Goal: Use online tool/utility: Utilize a website feature to perform a specific function

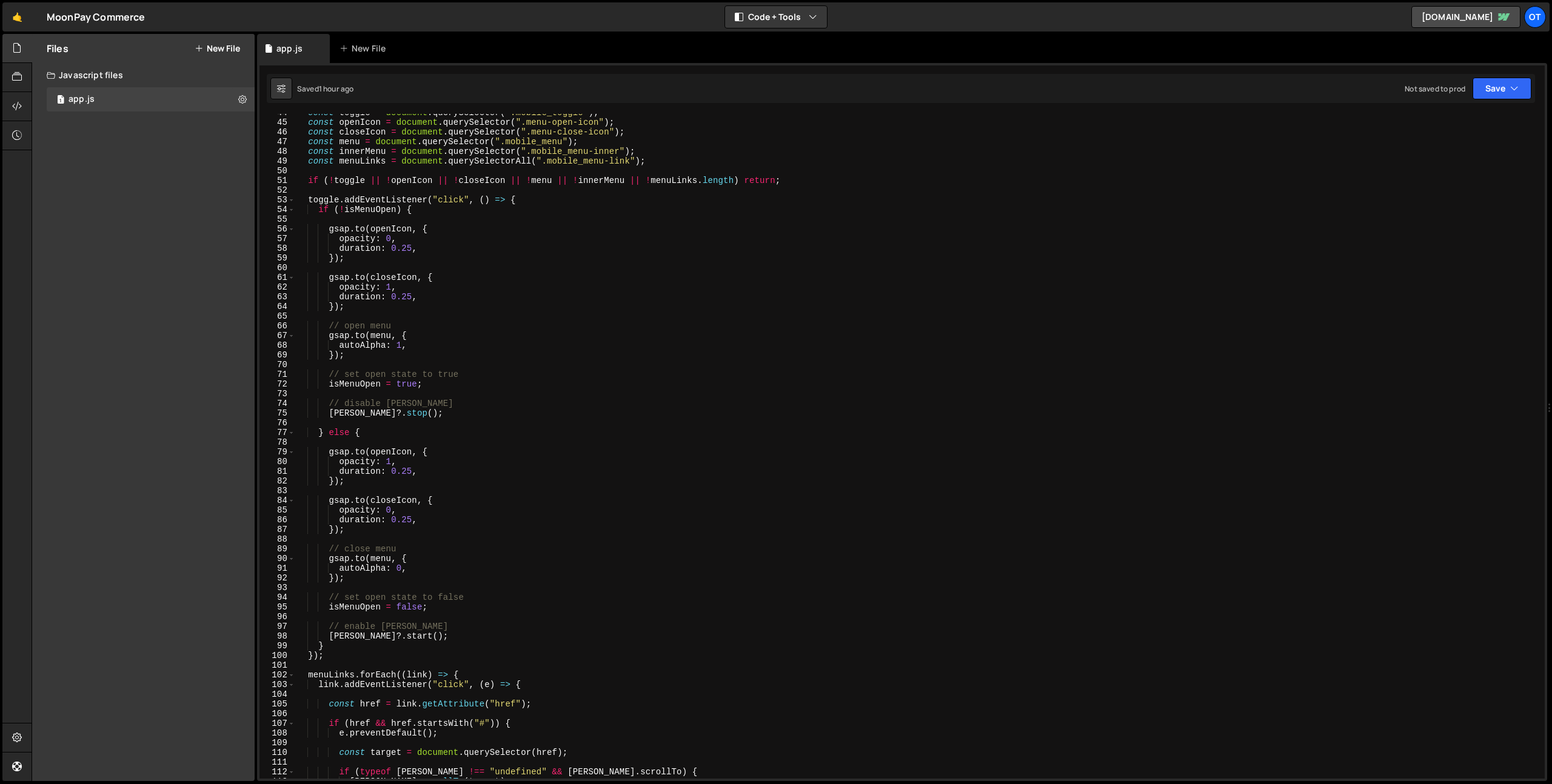
scroll to position [428, 0]
click at [431, 292] on div "const openIcon = document . querySelector ( ".menu-open-icon" ) ; const closeIc…" at bounding box center [917, 455] width 1245 height 684
type textarea "duration: 0.25,"
click at [428, 524] on div "const openIcon = document . querySelector ( ".menu-open-icon" ) ; const closeIc…" at bounding box center [917, 455] width 1245 height 684
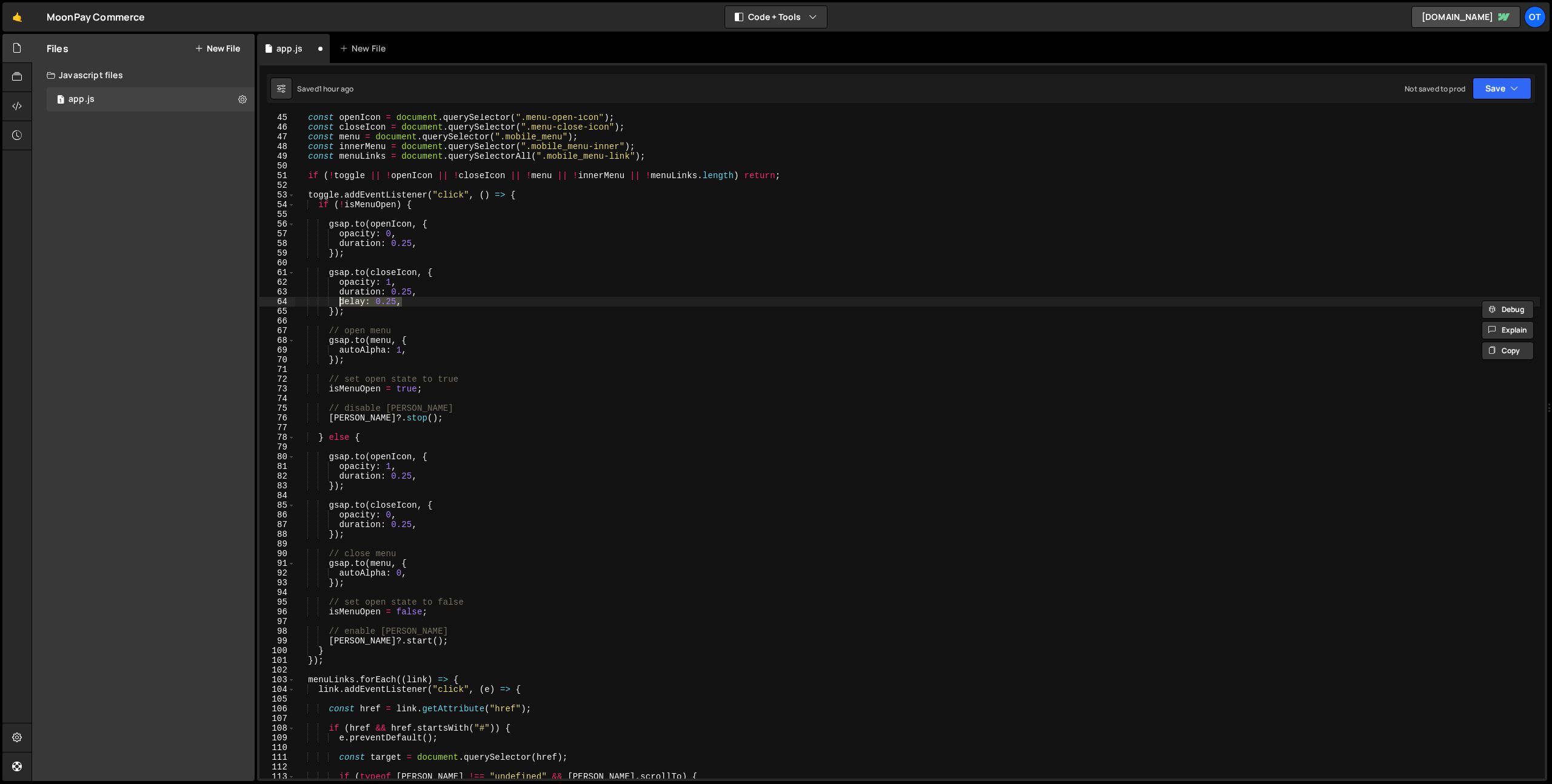
type textarea "duration: 0.25,"
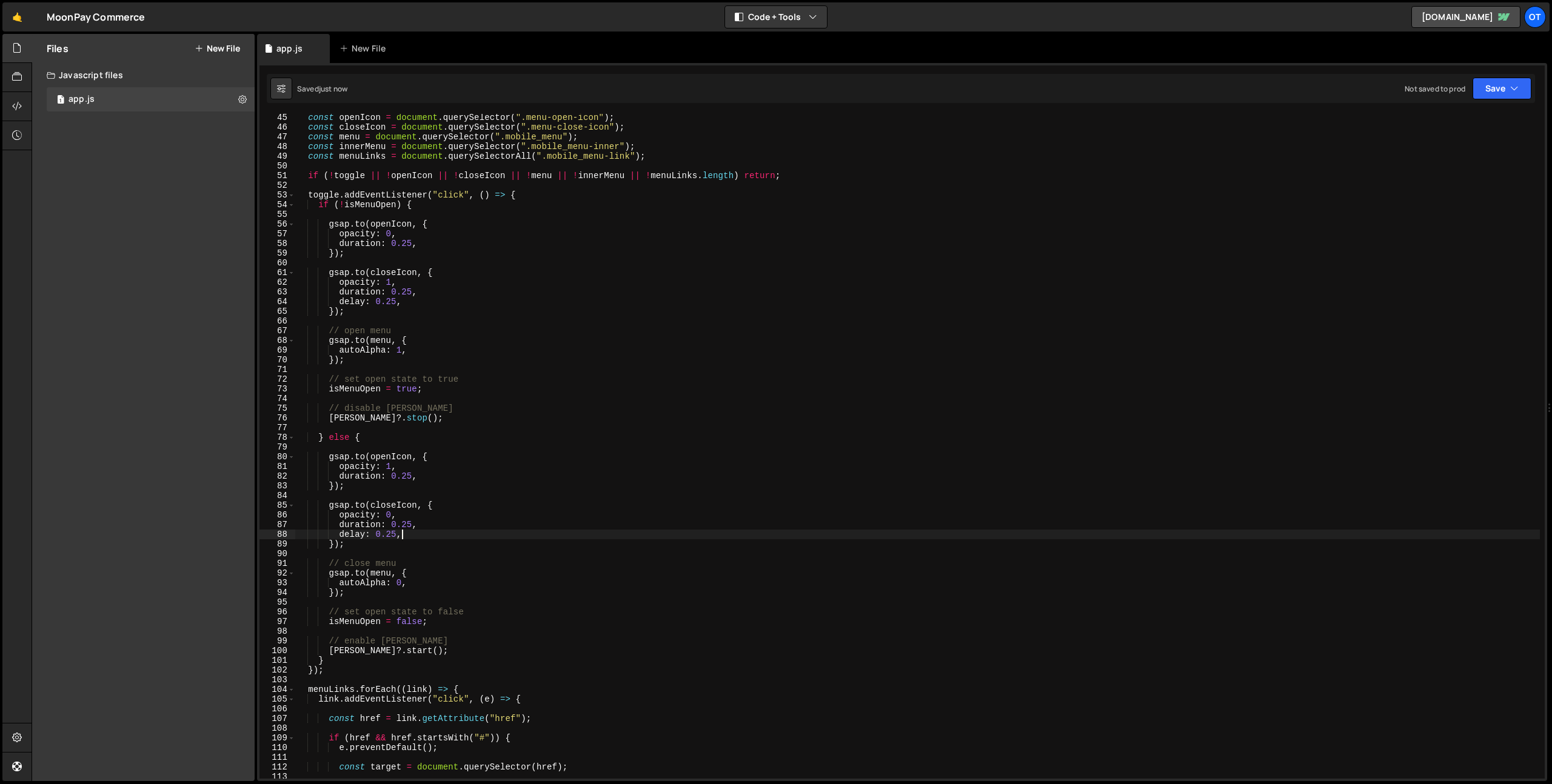
type textarea "delay: 0.25,"
type textarea "[DOMAIN_NAME](closeIcon, {"
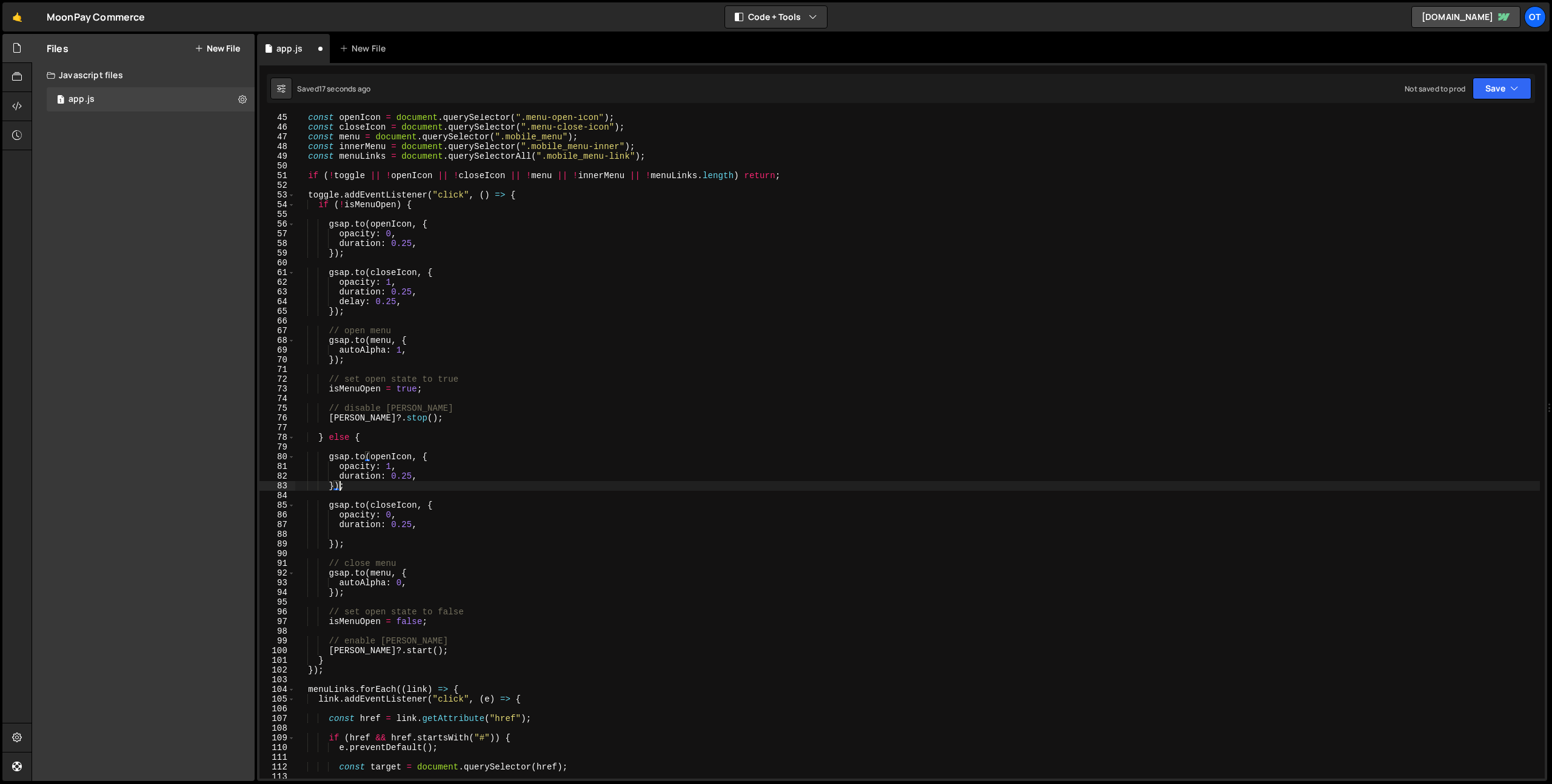
type textarea "duration: 0.25,"
click at [417, 307] on div "const openIcon = document . querySelector ( ".menu-open-icon" ) ; const closeIc…" at bounding box center [917, 455] width 1245 height 684
type textarea "delay: 0.3,"
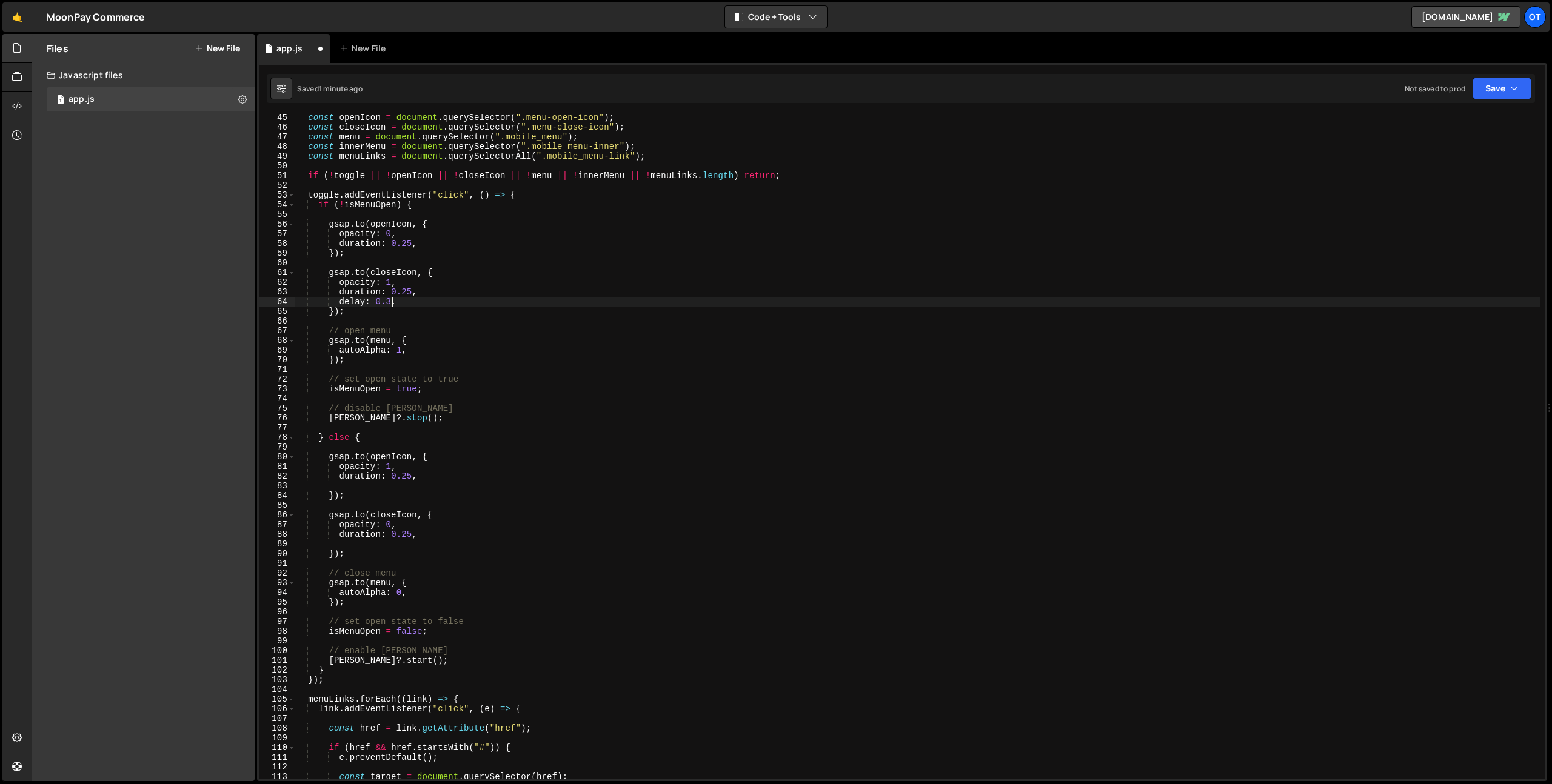
click at [425, 542] on div "const openIcon = document . querySelector ( ".menu-open-icon" ) ; const closeIc…" at bounding box center [917, 455] width 1245 height 684
click at [447, 587] on div "const openIcon = document . querySelector ( ".menu-open-icon" ) ; const closeIc…" at bounding box center [917, 455] width 1245 height 684
click at [439, 539] on div "const openIcon = document . querySelector ( ".menu-open-icon" ) ; const closeIc…" at bounding box center [917, 455] width 1245 height 684
type textarea "duration: 0.25,"
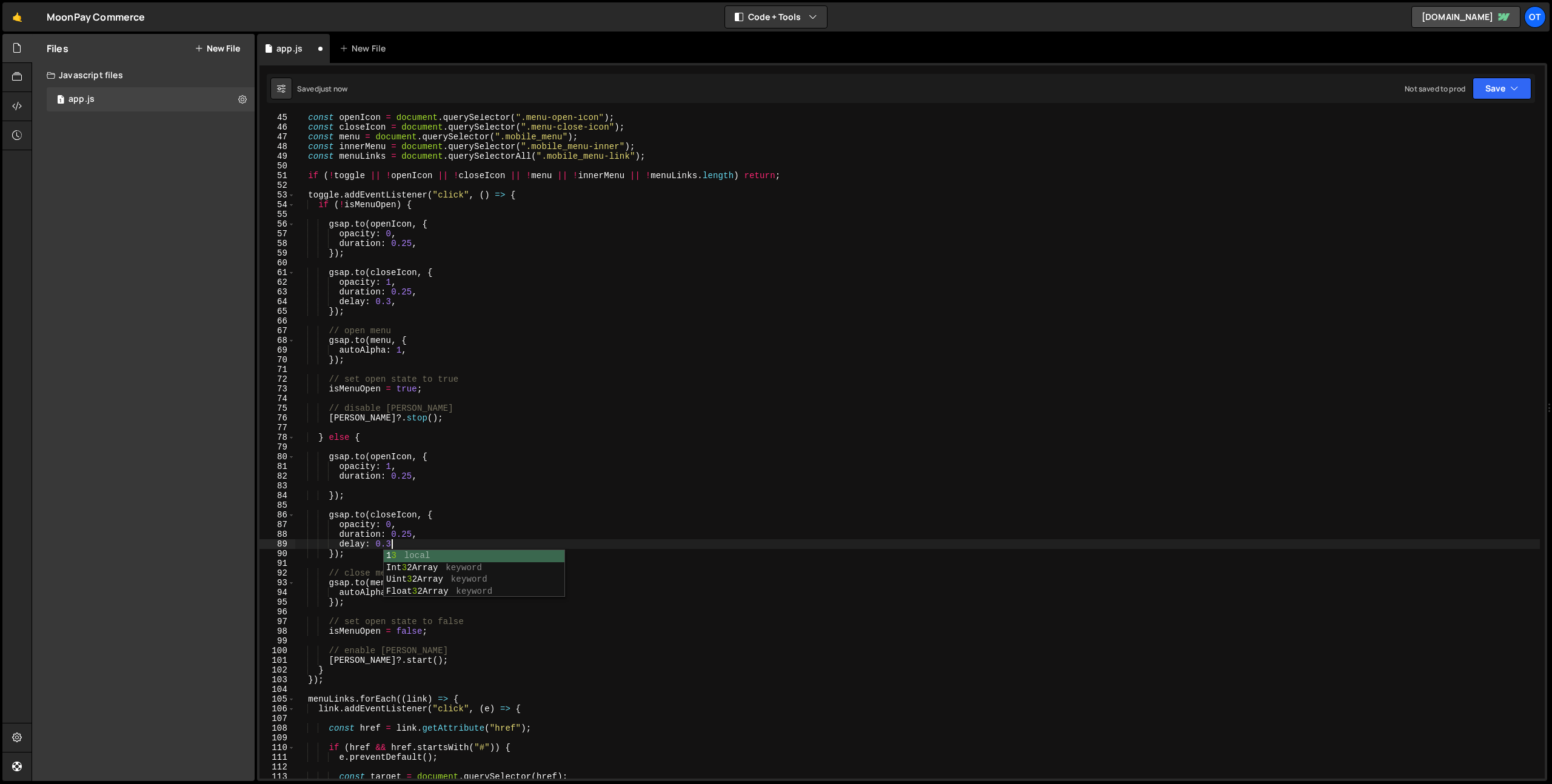
scroll to position [0, 6]
type textarea "delay: 0.3,"
click at [470, 470] on div "const openIcon = document . querySelector ( ".menu-open-icon" ) ; const closeIc…" at bounding box center [917, 455] width 1245 height 684
type textarea "duration: 0.25,"
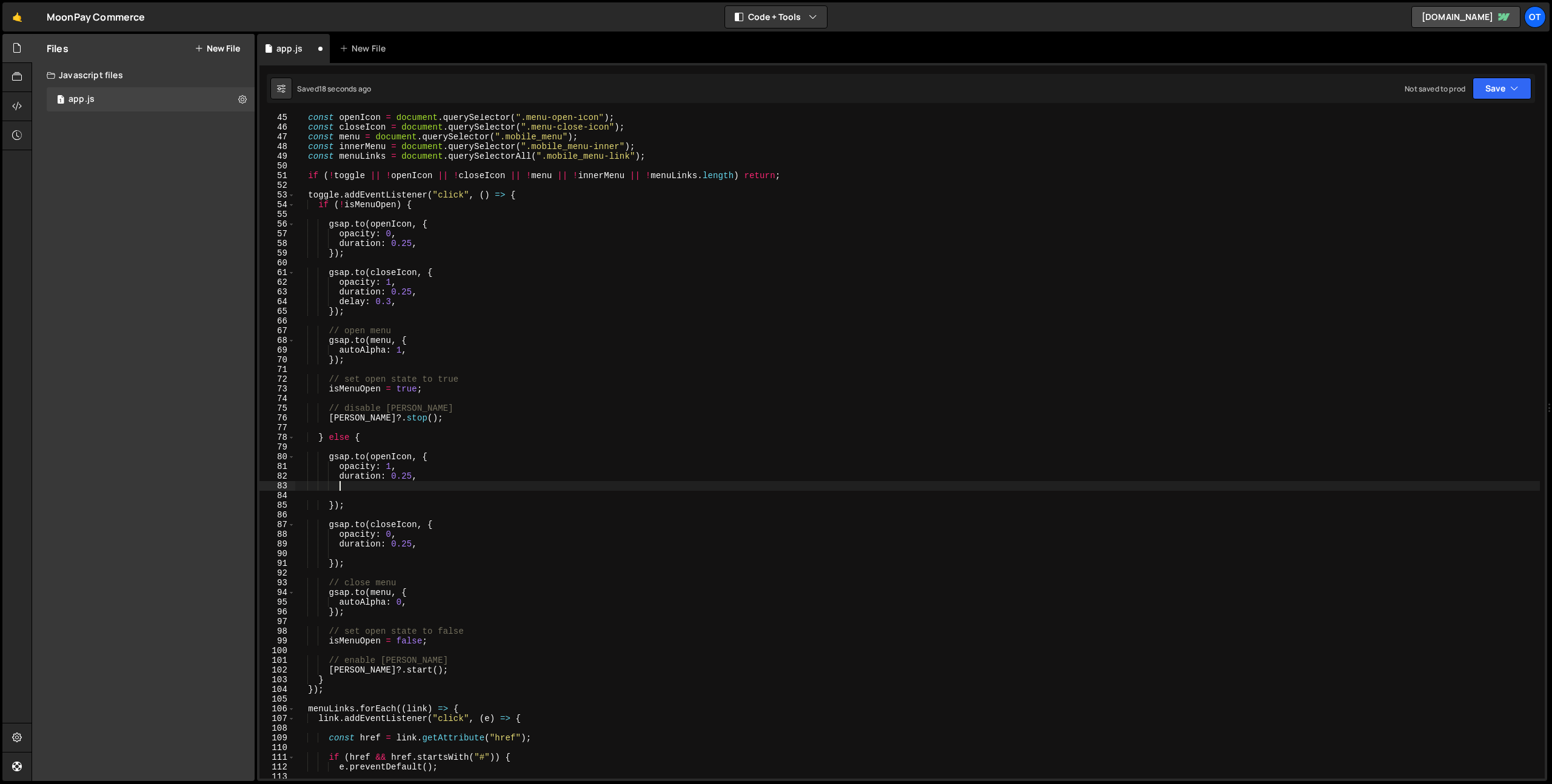
paste textarea "delay: 0.3,"
type textarea "delay: 0.3,"
click at [403, 554] on div "const openIcon = document . querySelector ( ".menu-open-icon" ) ; const closeIc…" at bounding box center [917, 455] width 1245 height 684
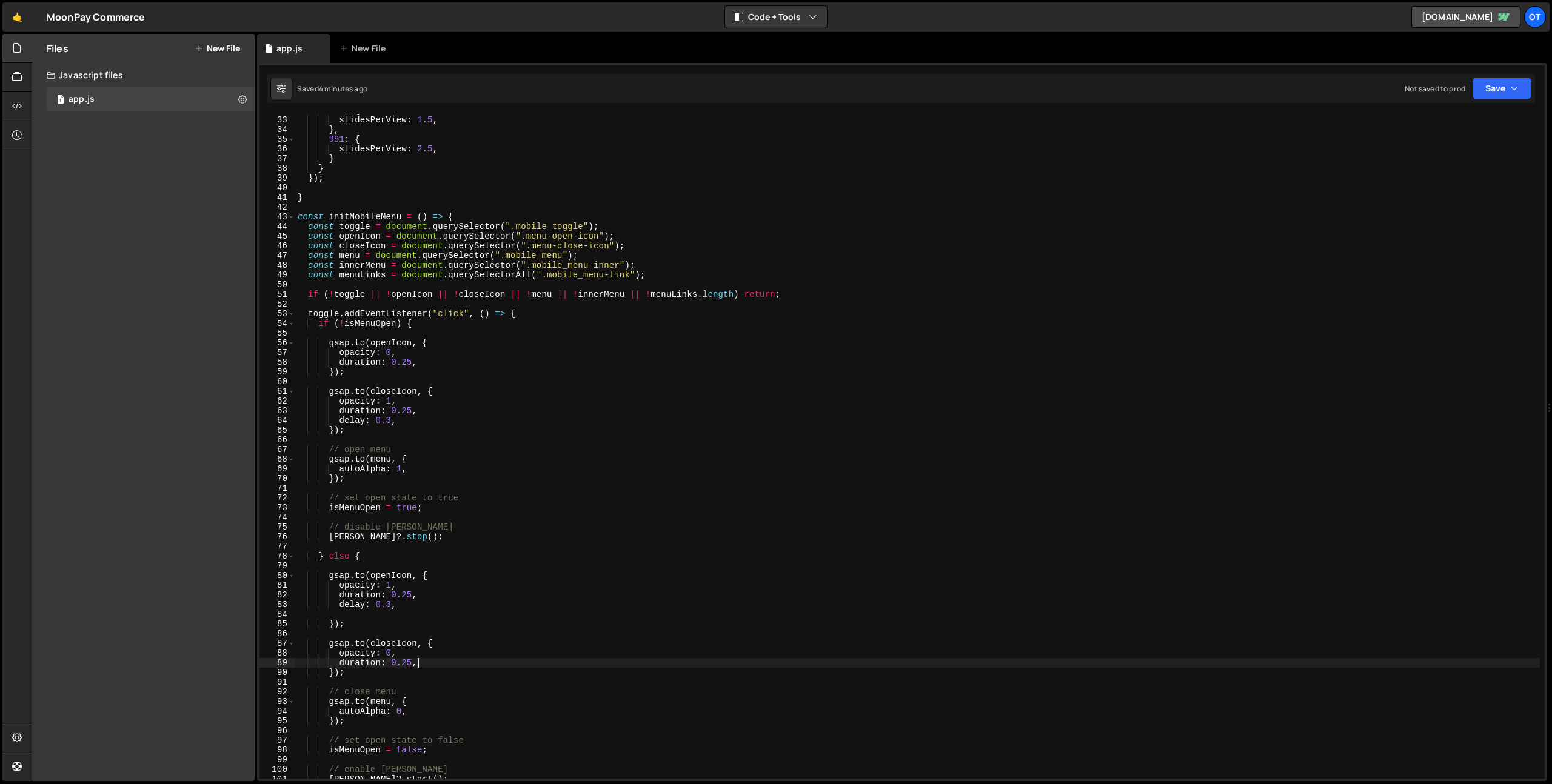
scroll to position [297, 0]
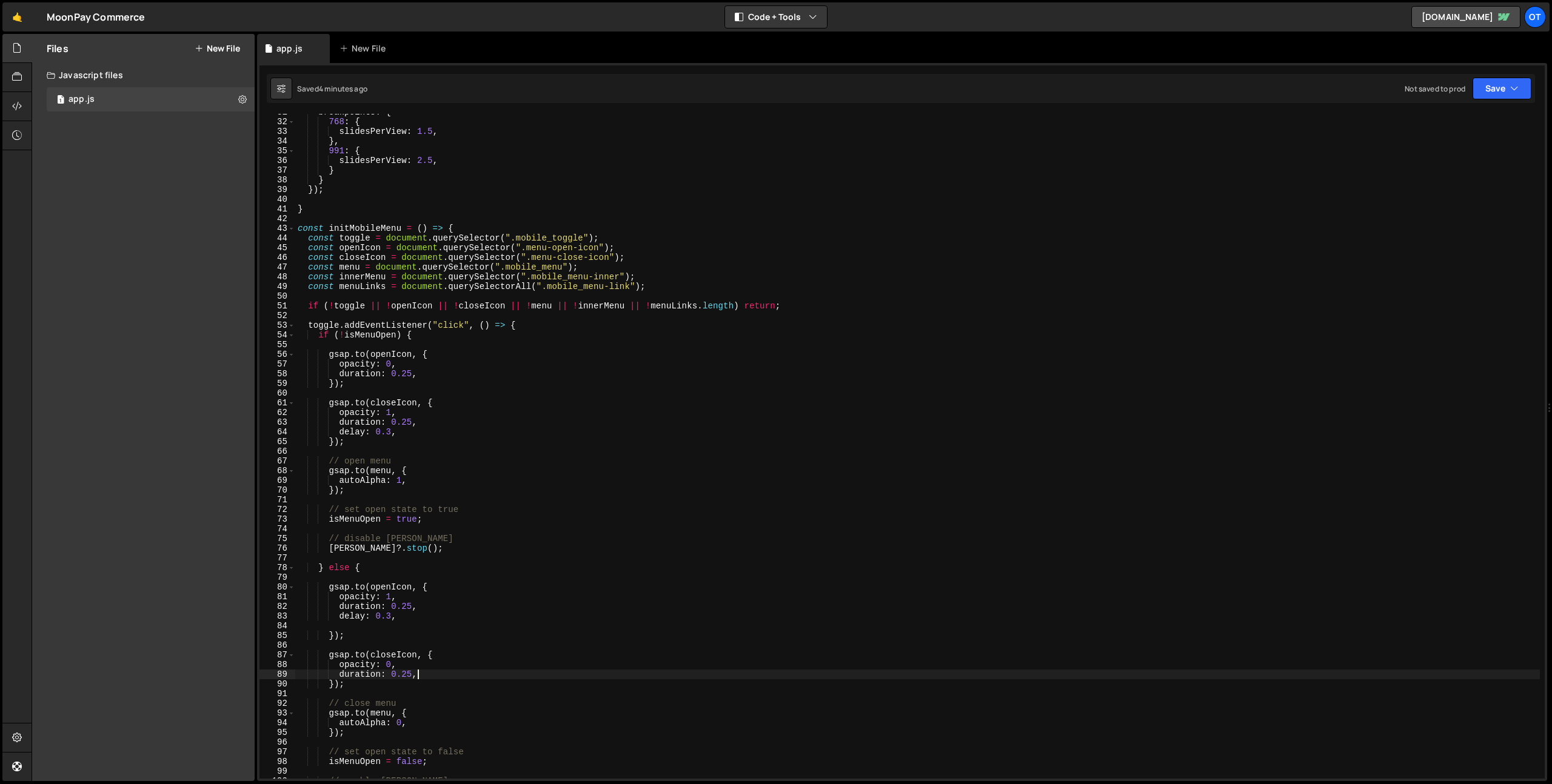
click at [706, 283] on div "breakpoints : { 768 : { slidesPerView : 1.5 , } , 991 : { slidesPerView : 2.5 ,…" at bounding box center [917, 449] width 1245 height 684
type textarea "const menuLinks = document.querySelectorAll(".mobile_menu-link");"
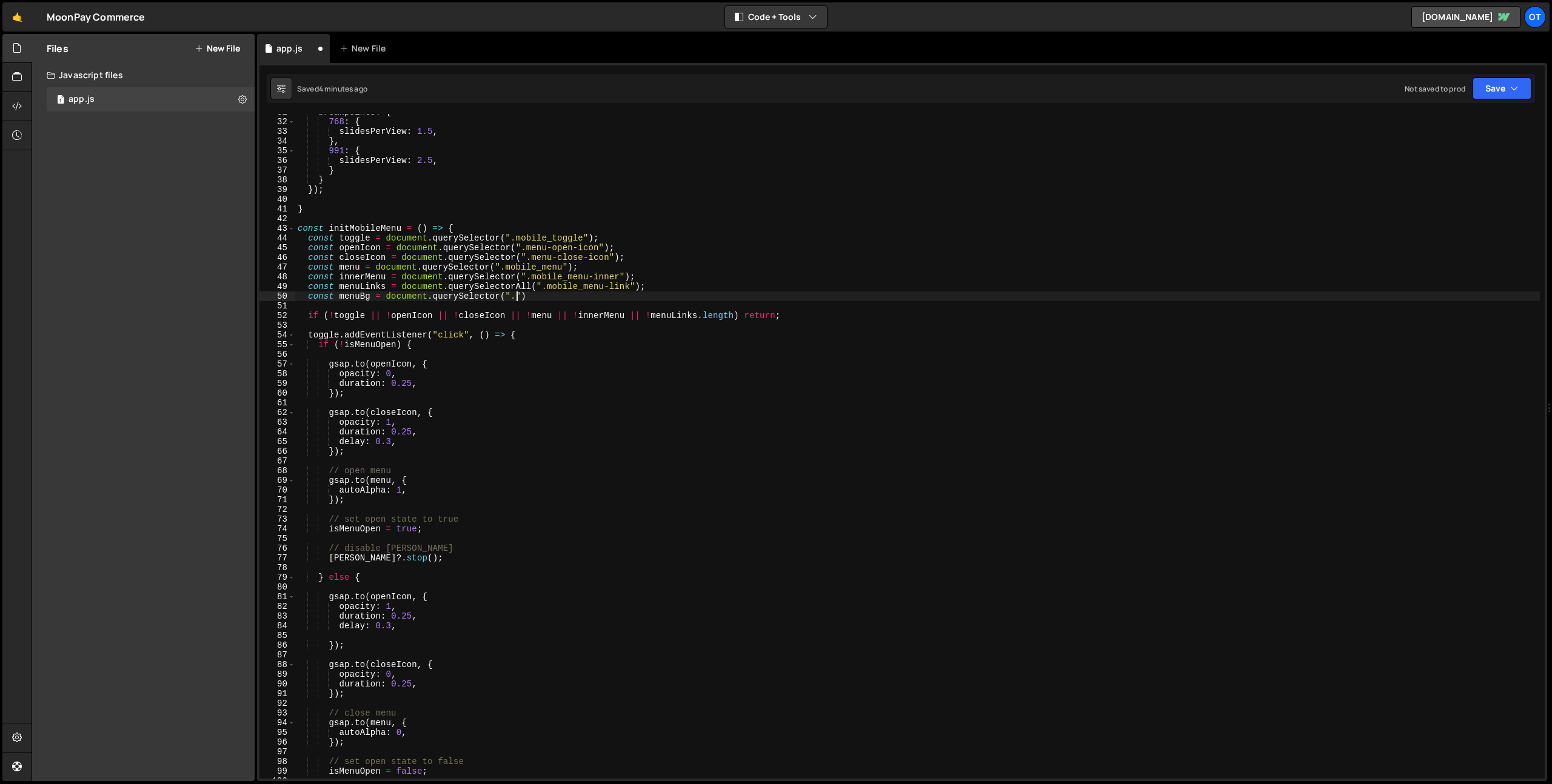
scroll to position [0, 15]
click at [355, 297] on div "breakpoints : { 768 : { slidesPerView : 1.5 , } , 991 : { slidesPerView : 2.5 ,…" at bounding box center [917, 449] width 1245 height 684
click at [528, 299] on div "breakpoints : { 768 : { slidesPerView : 1.5 , } , 991 : { slidesPerView : 2.5 ,…" at bounding box center [917, 449] width 1245 height 684
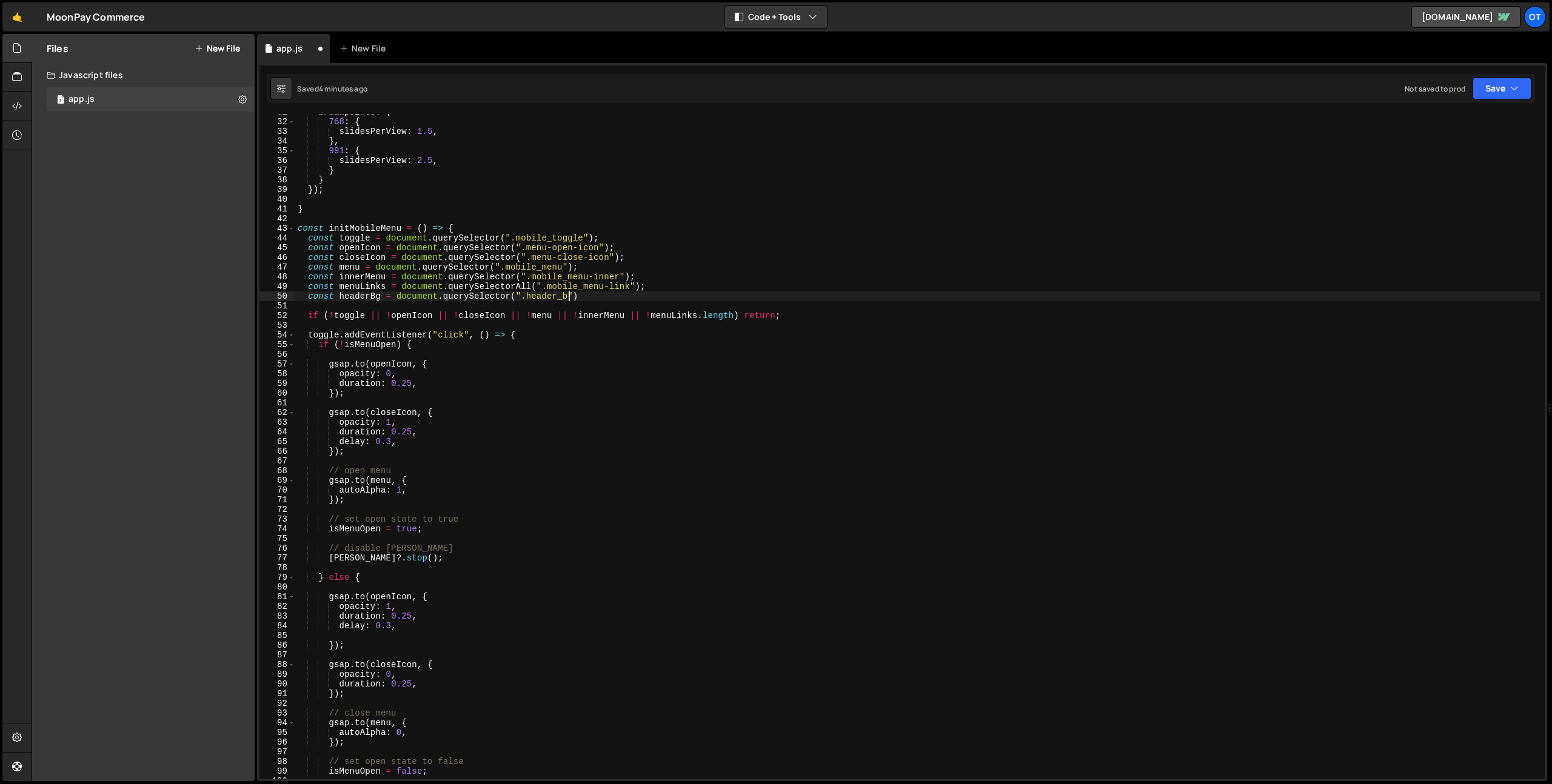
scroll to position [0, 19]
click at [701, 297] on div "breakpoints : { 768 : { slidesPerView : 1.5 , } , 991 : { slidesPerView : 2.5 ,…" at bounding box center [917, 449] width 1245 height 684
drag, startPoint x: 737, startPoint y: 316, endPoint x: 773, endPoint y: 331, distance: 39.0
click at [737, 316] on div "breakpoints : { 768 : { slidesPerView : 1.5 , } , 991 : { slidesPerView : 2.5 ,…" at bounding box center [917, 449] width 1245 height 684
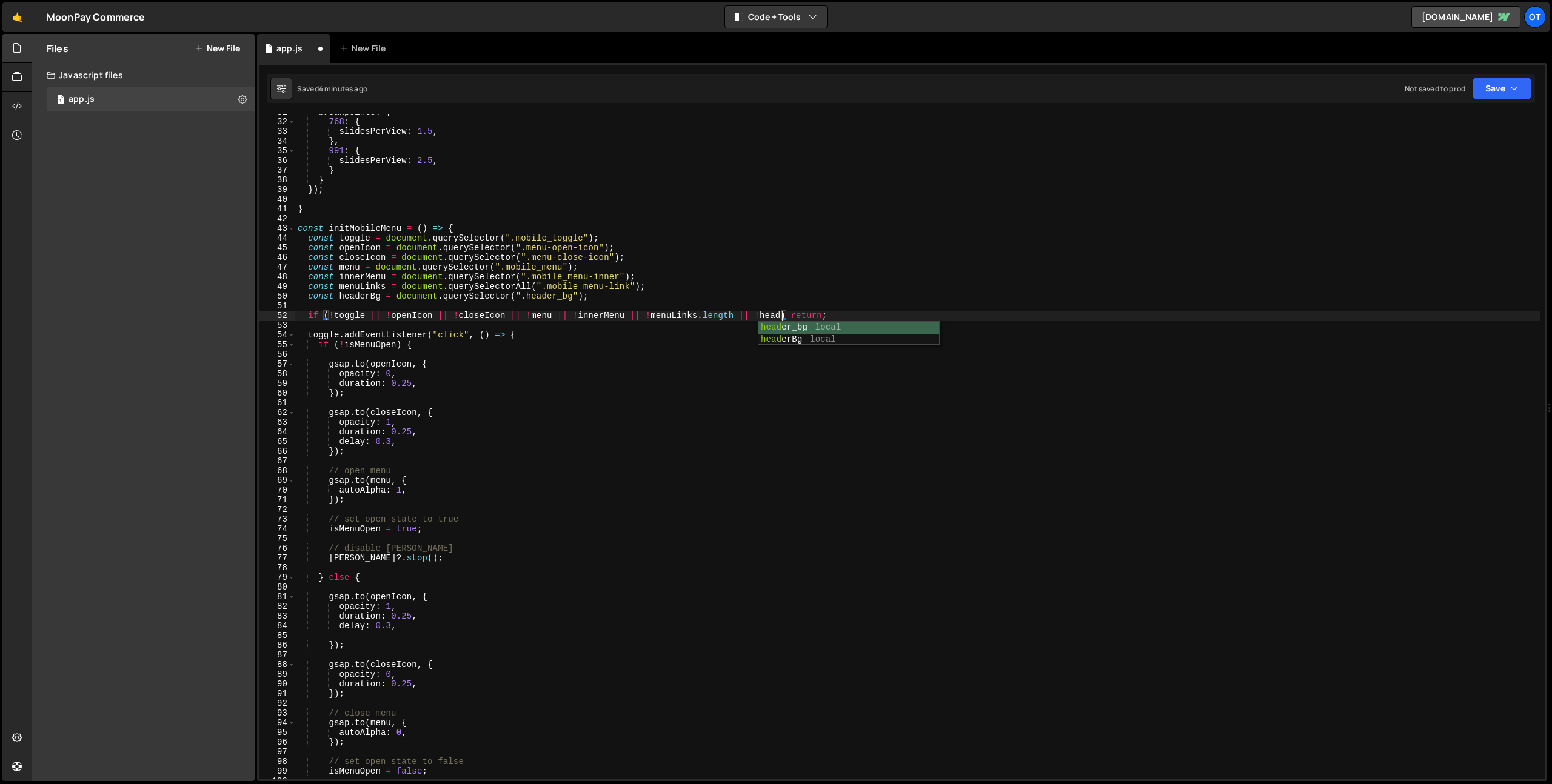
scroll to position [0, 35]
click at [621, 515] on div "breakpoints : { 768 : { slidesPerView : 1.5 , } , 991 : { slidesPerView : 2.5 ,…" at bounding box center [917, 449] width 1245 height 684
click at [791, 313] on div "breakpoints : { 768 : { slidesPerView : 1.5 , } , 991 : { slidesPerView : 2.5 ,…" at bounding box center [917, 449] width 1245 height 684
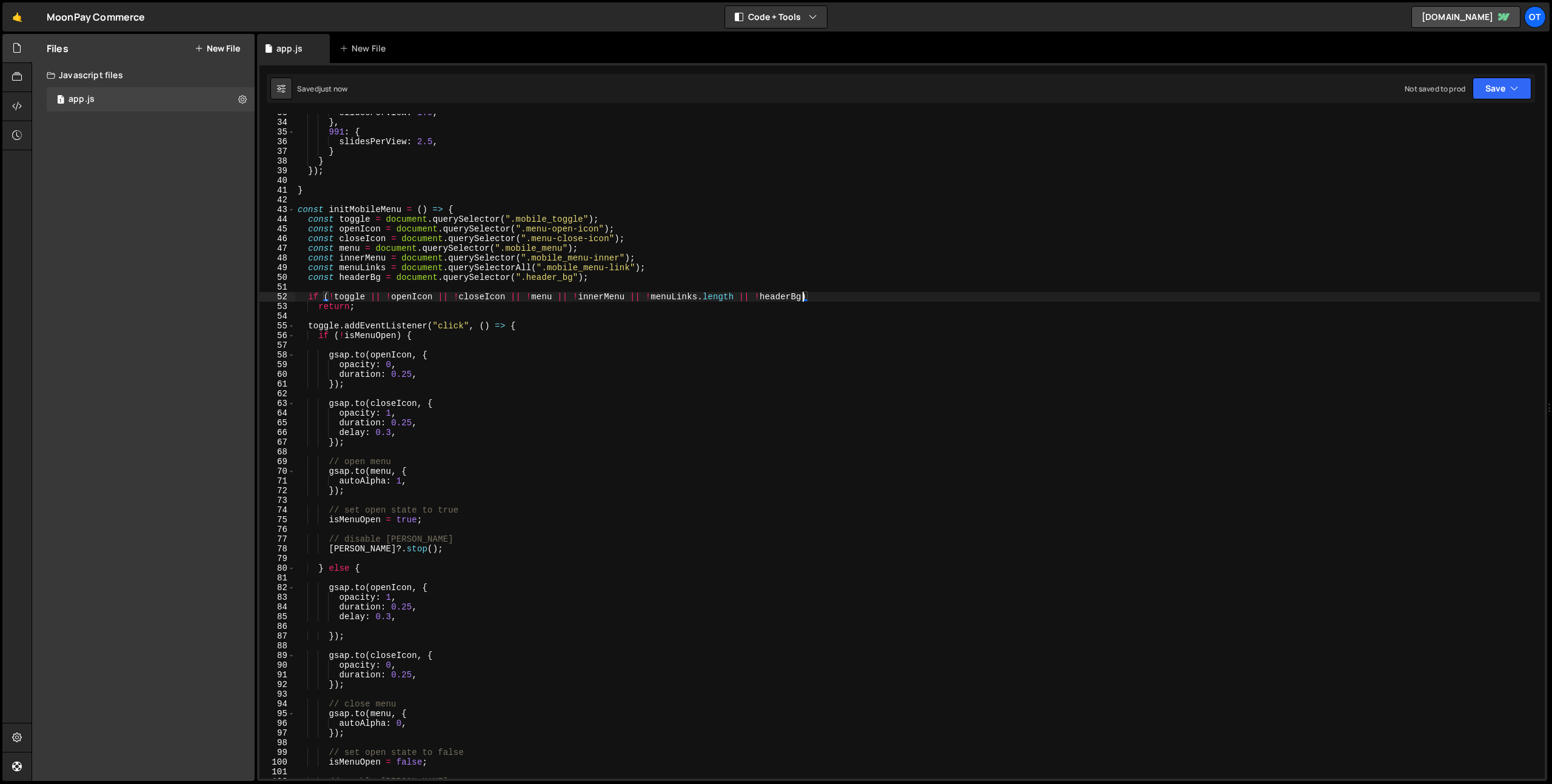
scroll to position [321, 0]
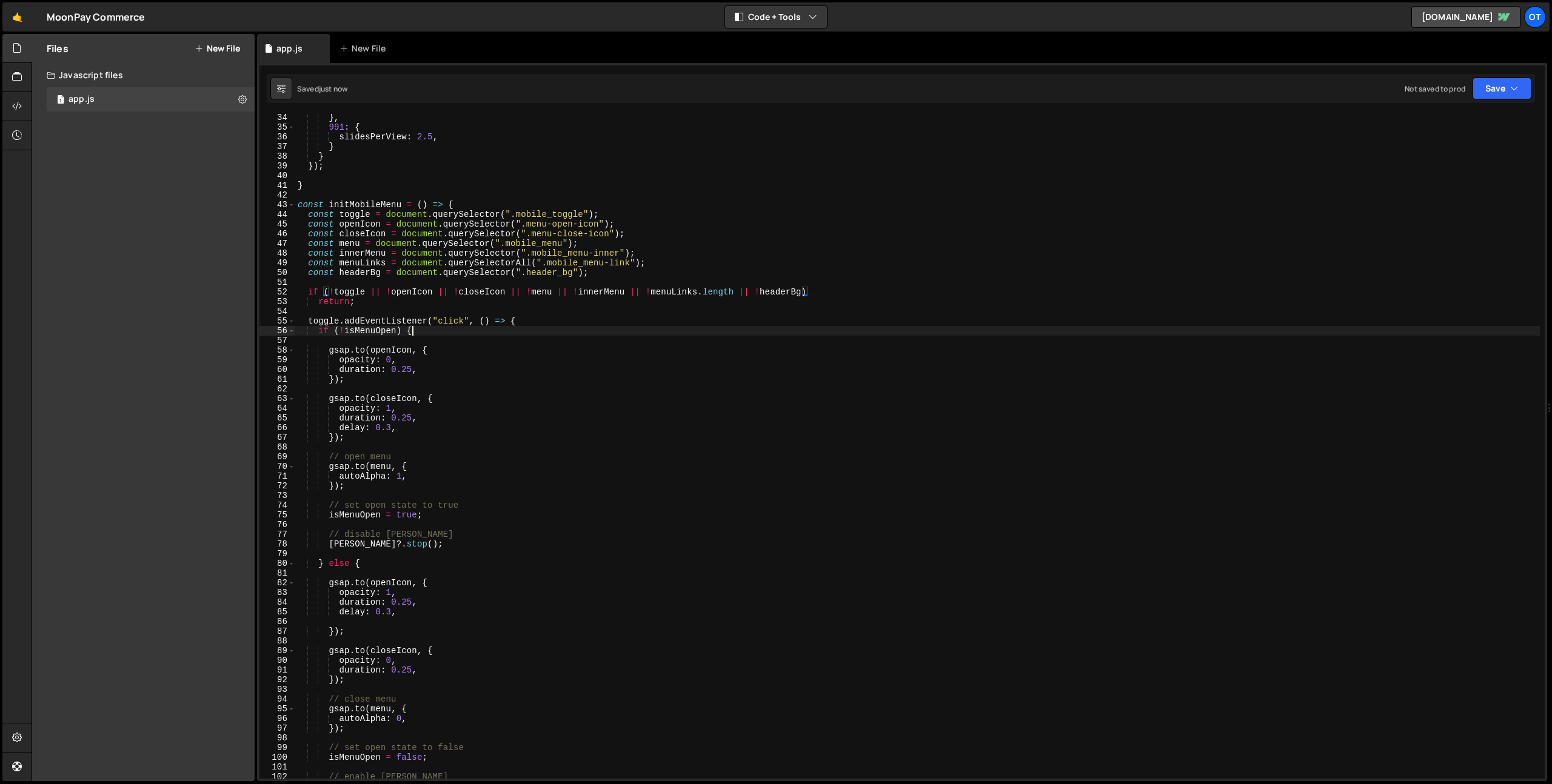
click at [442, 336] on div "} , 991 : { slidesPerView : 2.5 , } } }) ; } const initMobileMenu = ( ) => { co…" at bounding box center [917, 455] width 1245 height 684
type textarea "if (!isMenuOpen) {"
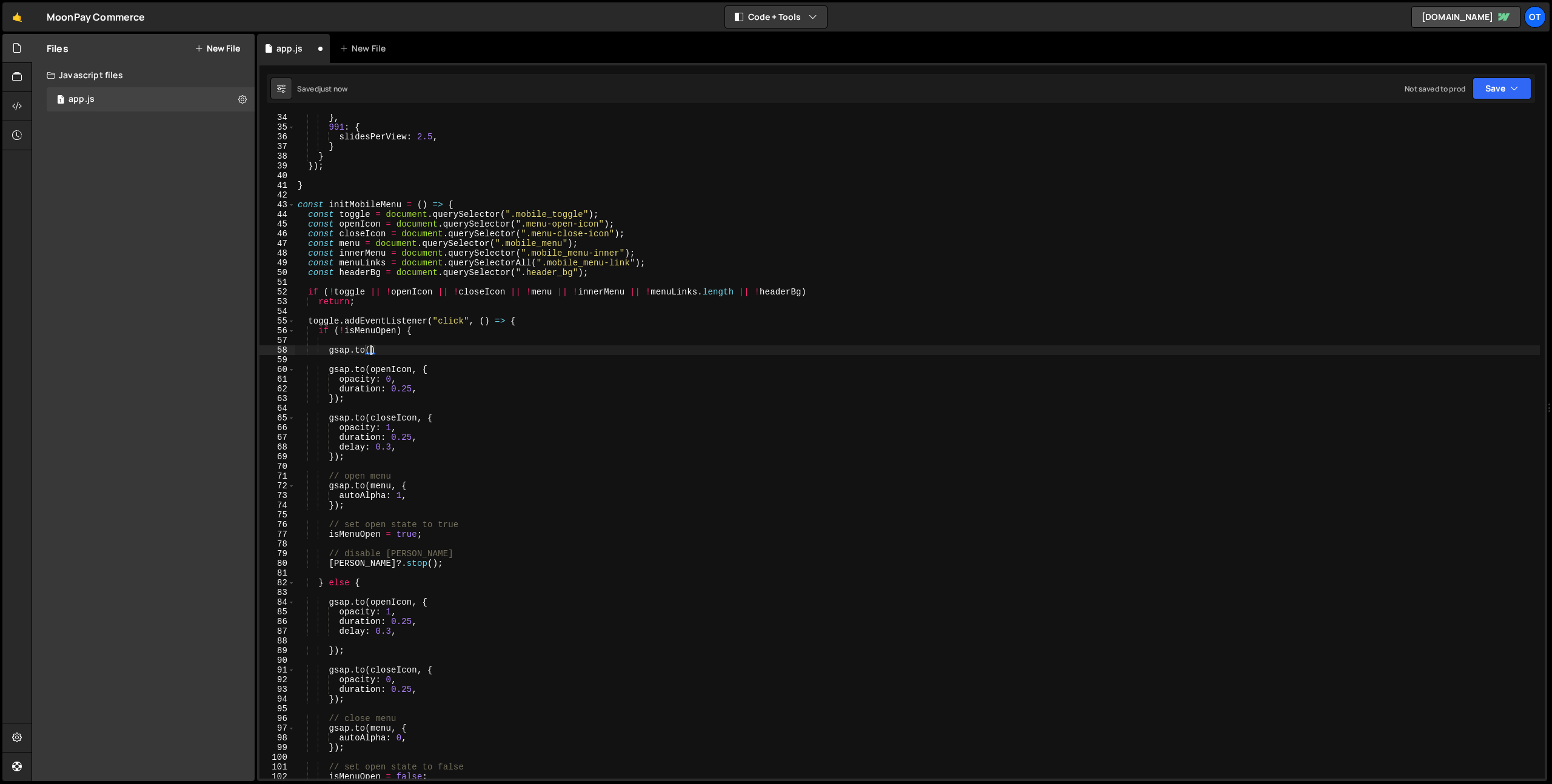
paste textarea "headerBg)"
type textarea "[DOMAIN_NAME](headerBg, {)"
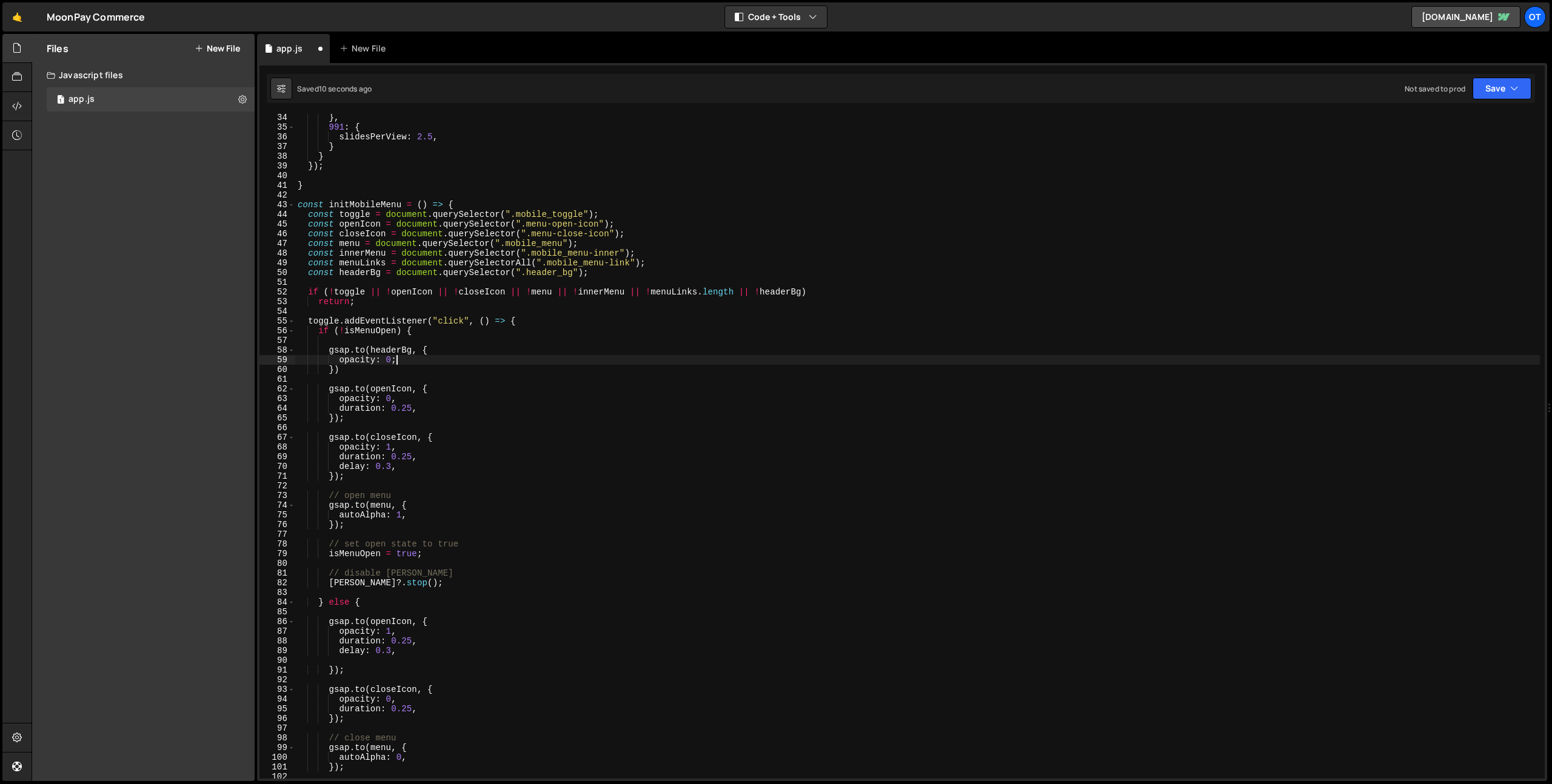
scroll to position [0, 6]
click at [433, 373] on div "} , 991 : { slidesPerView : 2.5 , } } }) ; } const initMobileMenu = ( ) => { co…" at bounding box center [917, 455] width 1245 height 684
type textarea "[DOMAIN_NAME](headerBg, { opacity: 0,"
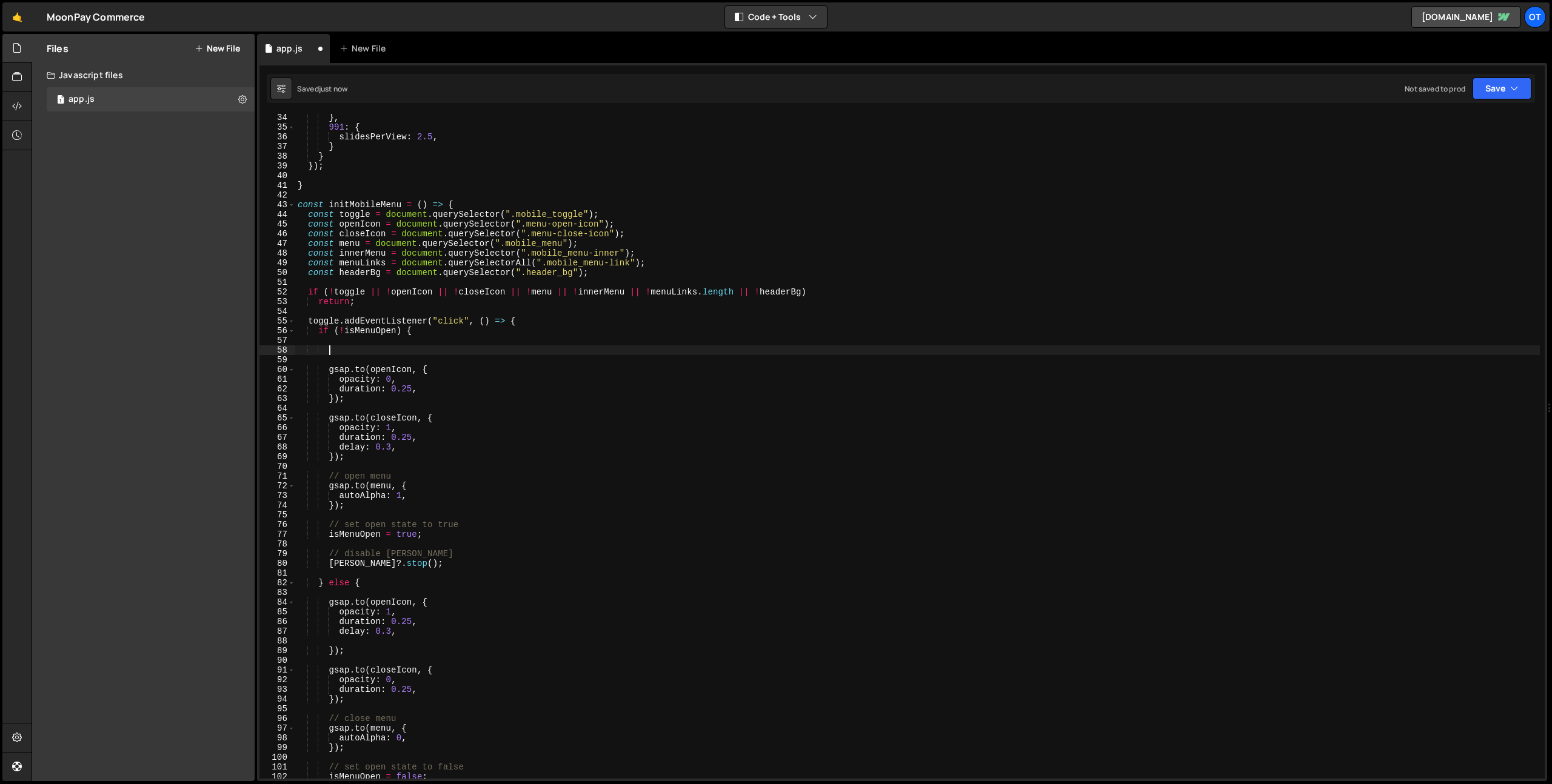
scroll to position [0, 2]
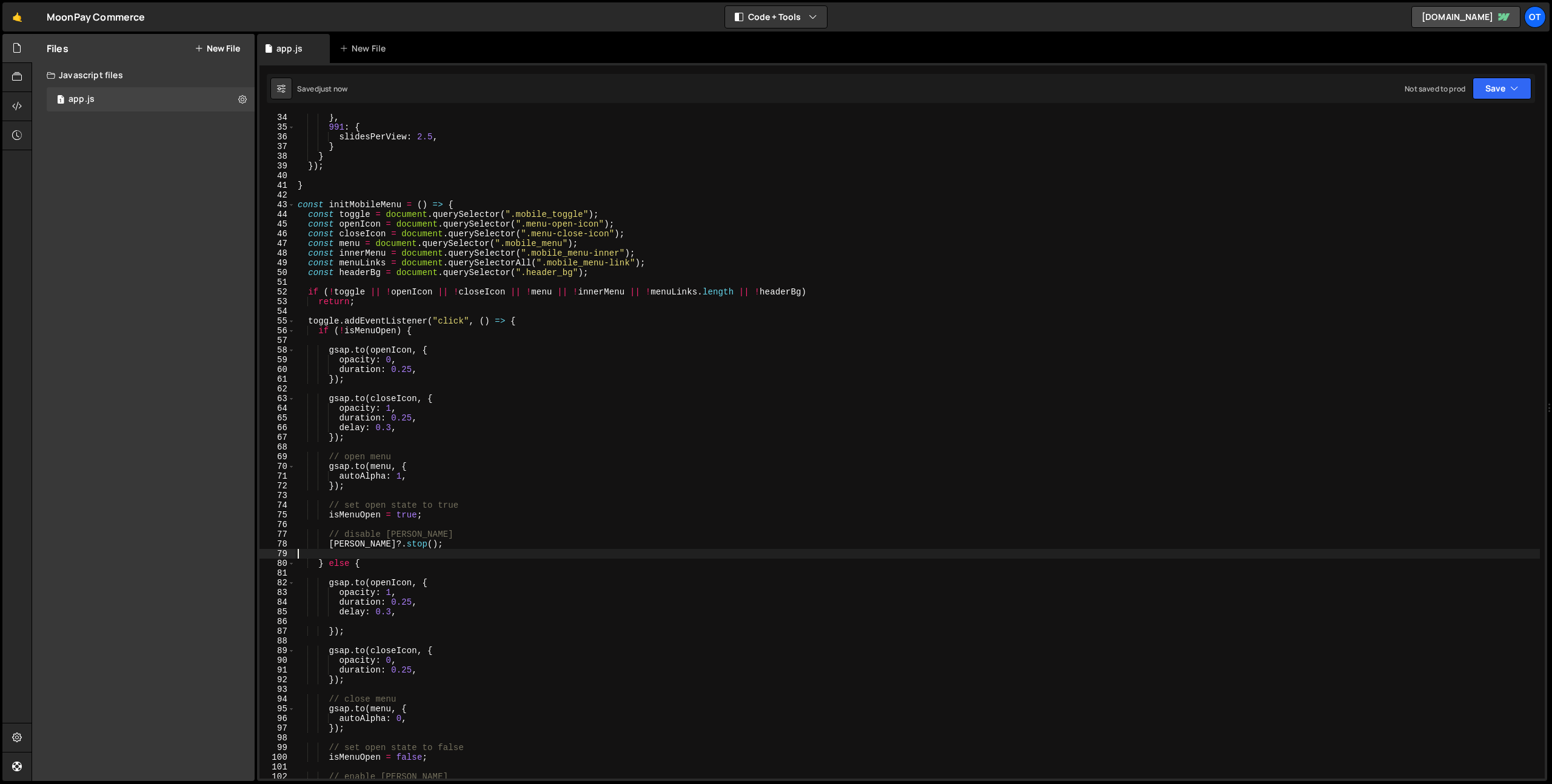
click at [389, 559] on div "} , 991 : { slidesPerView : 2.5 , } } }) ; } const initMobileMenu = ( ) => { co…" at bounding box center [917, 455] width 1245 height 684
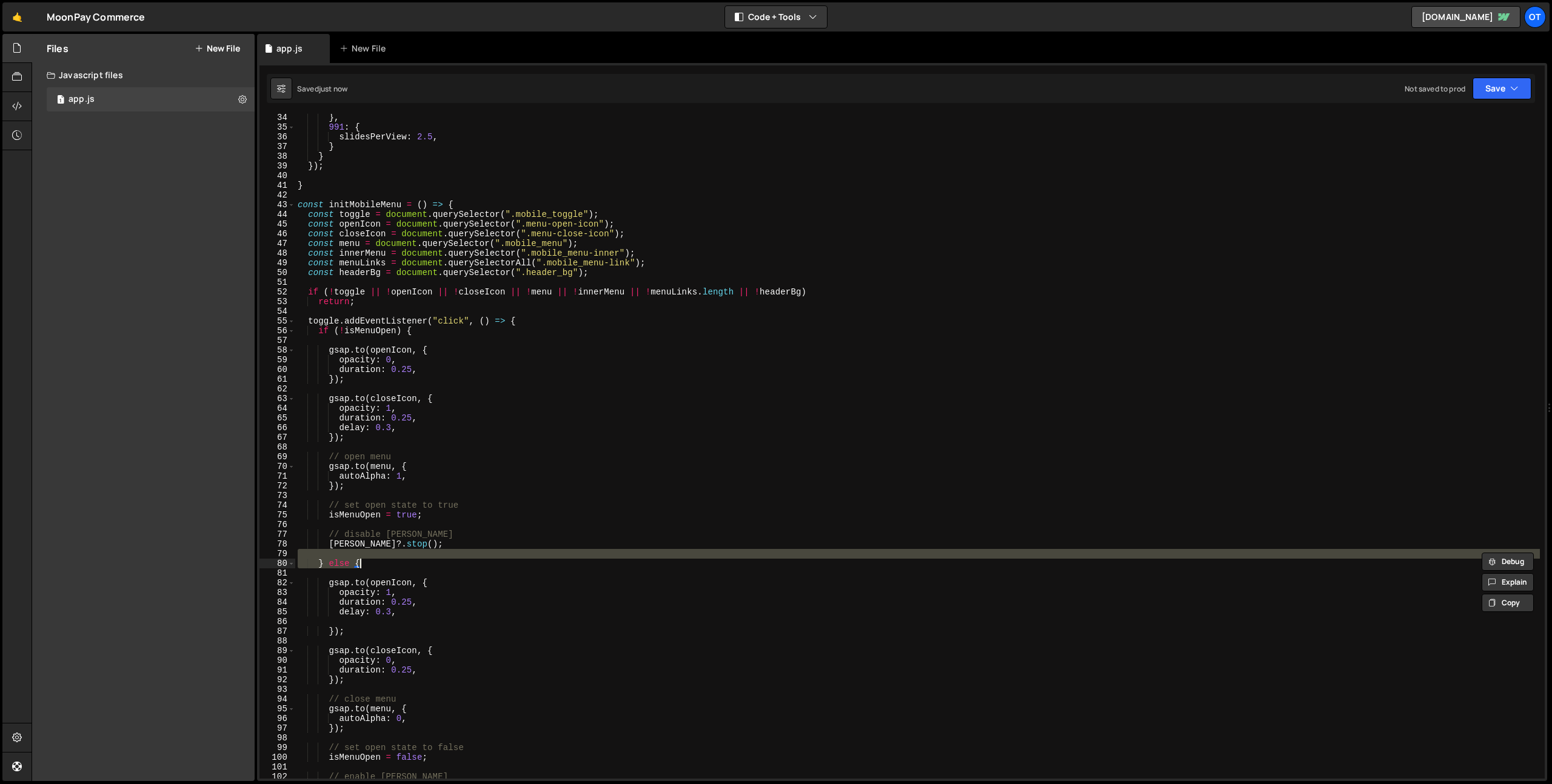
type textarea "} else {"
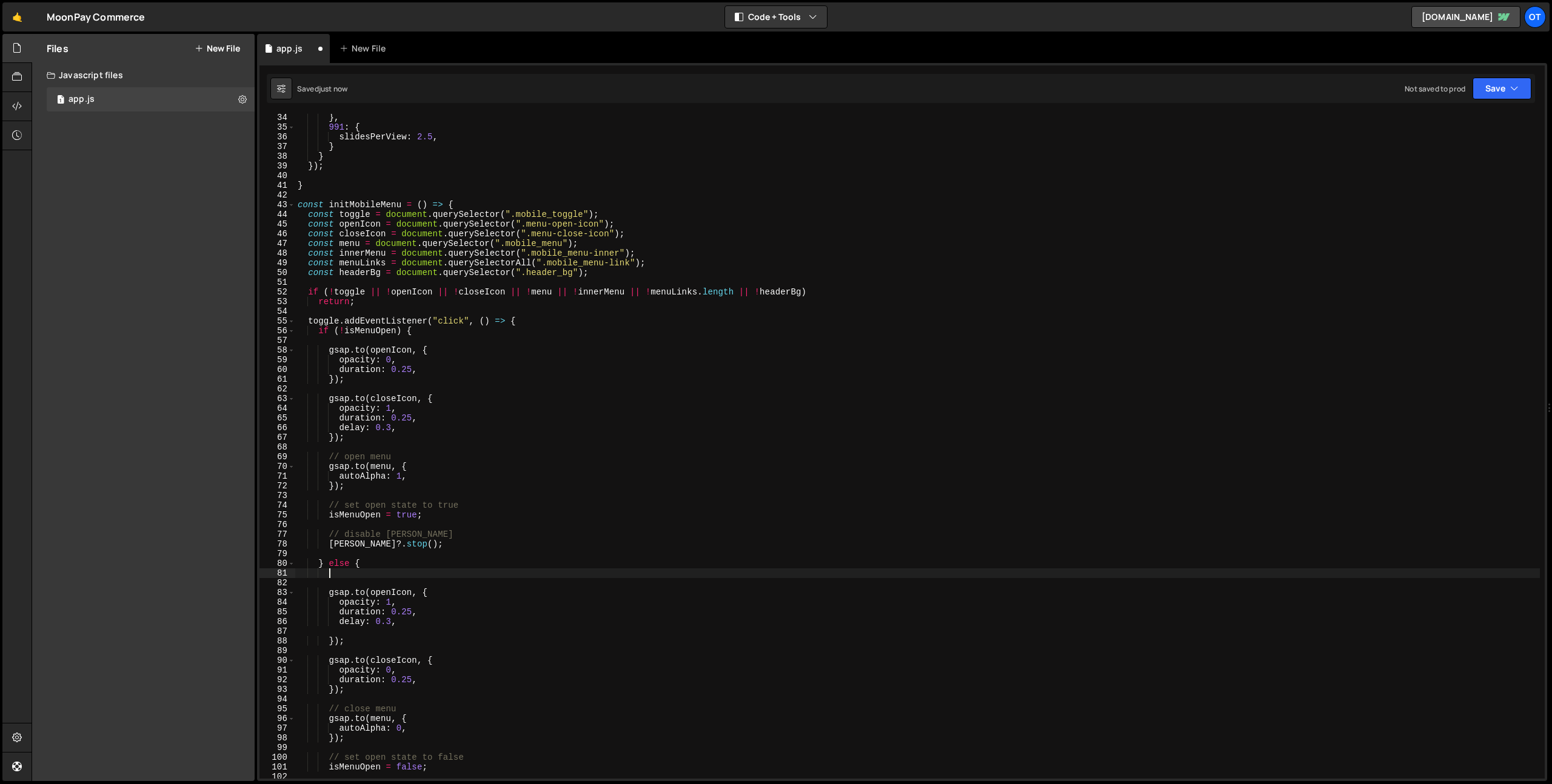
paste textarea "});"
click at [405, 589] on div "} , 991 : { slidesPerView : 2.5 , } } }) ; } const initMobileMenu = ( ) => { co…" at bounding box center [917, 455] width 1245 height 684
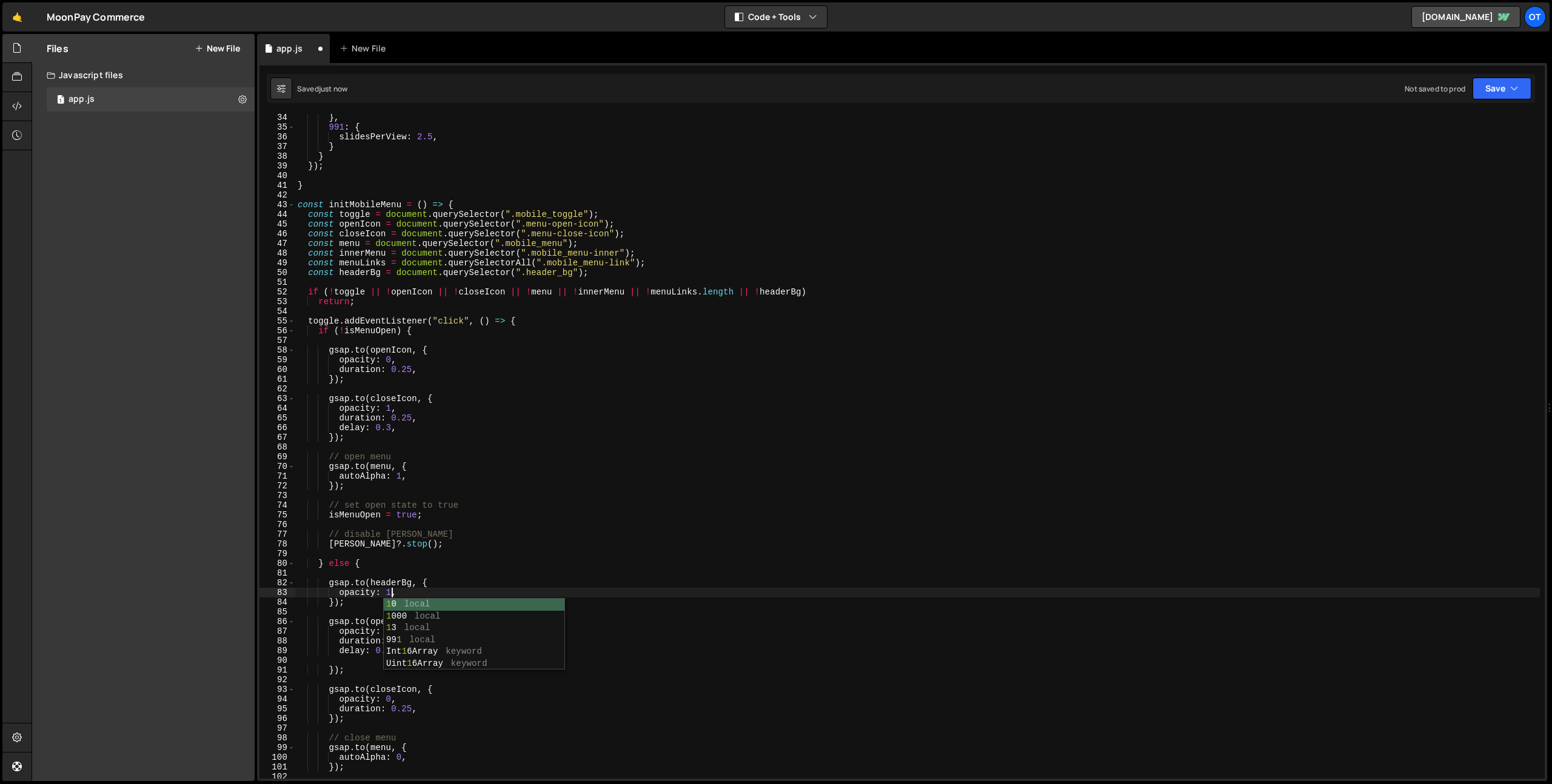
scroll to position [0, 6]
click at [554, 274] on div "} , 991 : { slidesPerView : 2.5 , } } }) ; } const initMobileMenu = ( ) => { co…" at bounding box center [917, 455] width 1245 height 684
paste textarea "if (!toggle || !openIcon || !closeIcon || !menu || !innerMenu || !menuLinks.len…"
click at [357, 275] on div "} , 991 : { slidesPerView : 2.5 , } } }) ; } const initMobileMenu = ( ) => { co…" at bounding box center [917, 455] width 1245 height 684
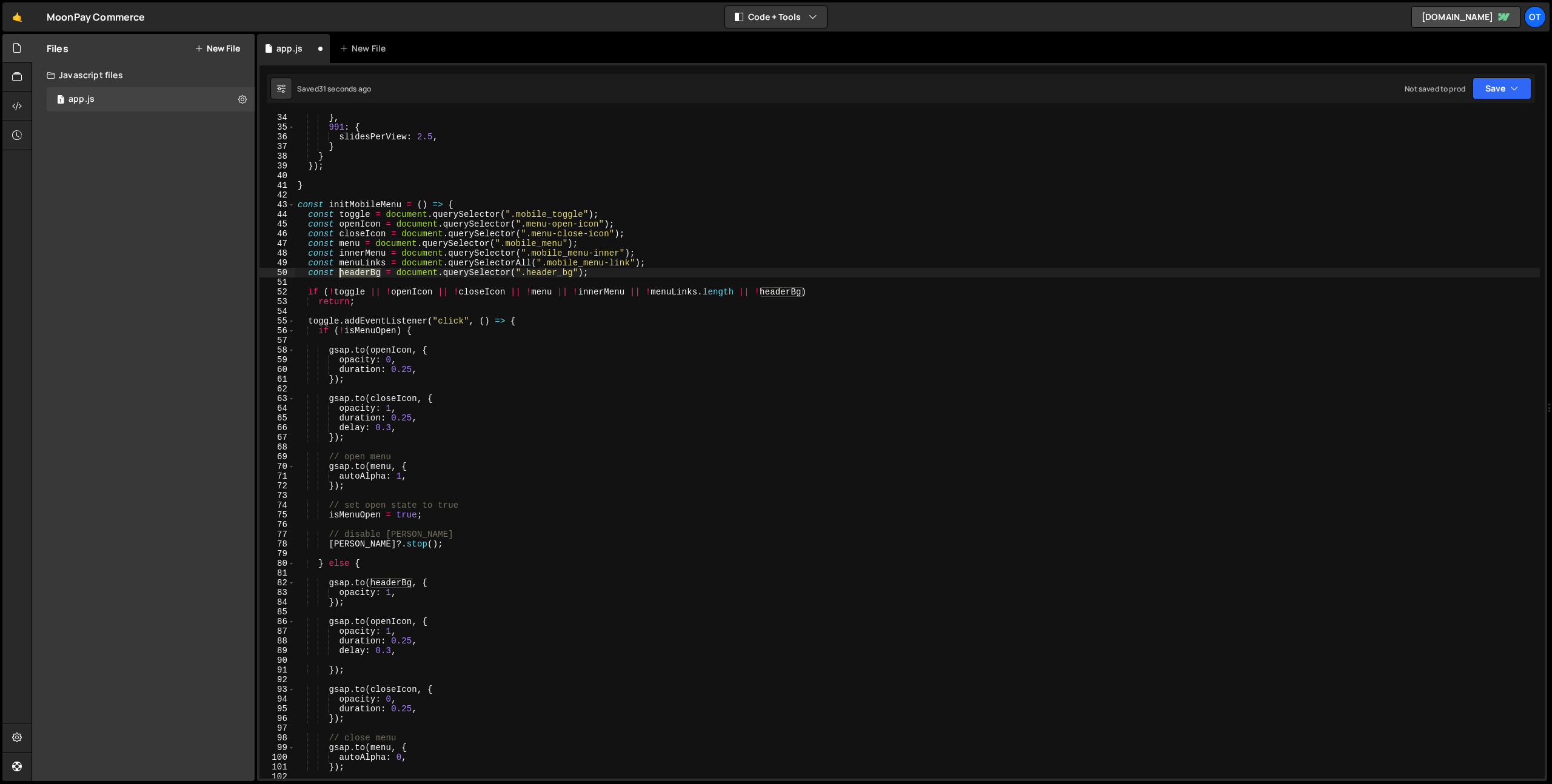
click at [357, 275] on div "} , 991 : { slidesPerView : 2.5 , } } }) ; } const initMobileMenu = ( ) => { co…" at bounding box center [917, 455] width 1245 height 684
click at [785, 295] on div "} , 991 : { slidesPerView : 2.5 , } } }) ; } const initMobileMenu = ( ) => { co…" at bounding box center [917, 455] width 1245 height 684
paste textarea "[DOMAIN_NAME](openIcon, {"
click at [433, 353] on div "} , 991 : { slidesPerView : 2.5 , } } }) ; } const initMobileMenu = ( ) => { co…" at bounding box center [917, 455] width 1245 height 684
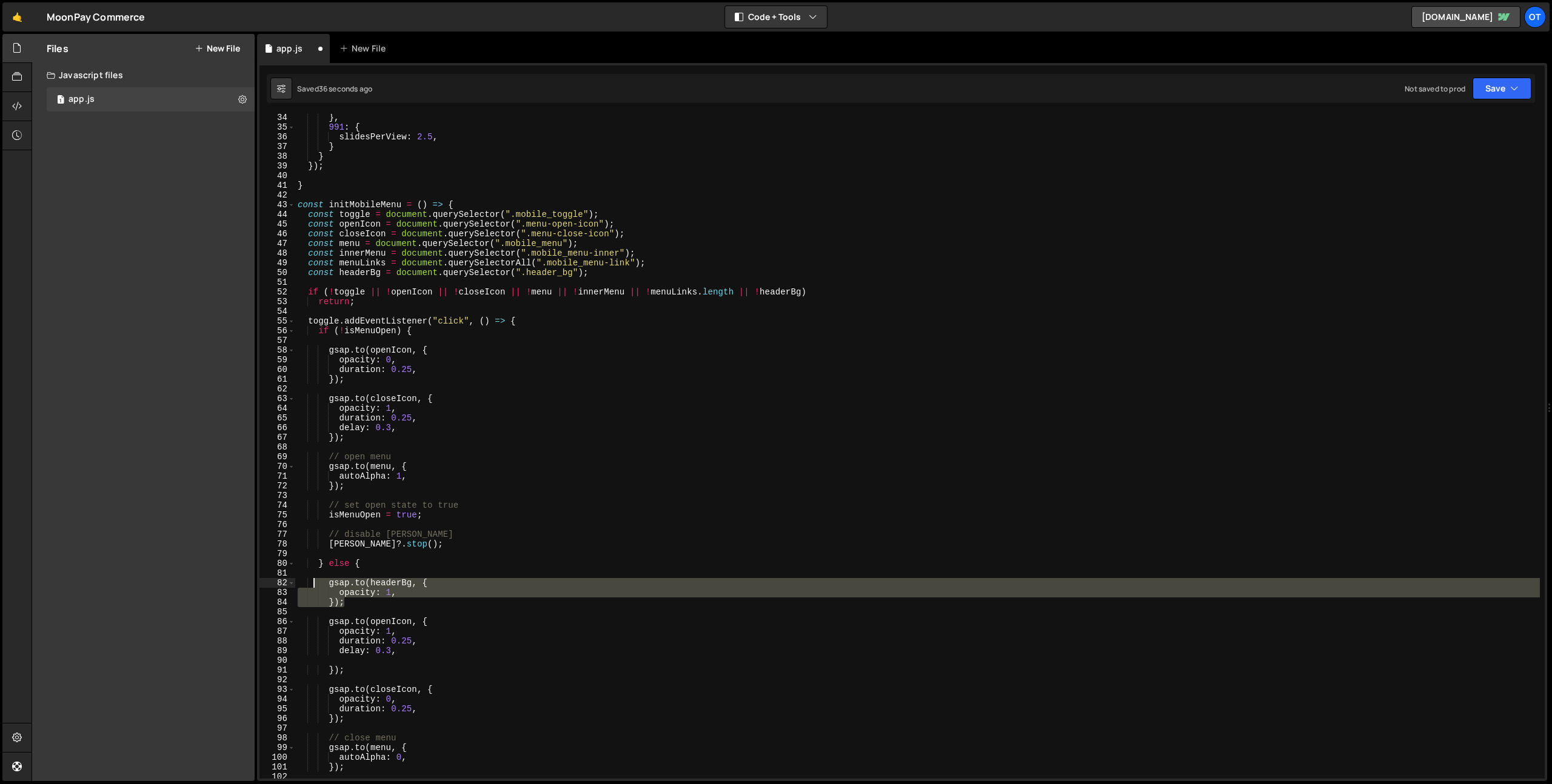
drag, startPoint x: 371, startPoint y: 603, endPoint x: 316, endPoint y: 580, distance: 59.6
click at [316, 580] on div "} , 991 : { slidesPerView : 2.5 , } } }) ; } const initMobileMenu = ( ) => { co…" at bounding box center [917, 455] width 1245 height 684
click at [421, 331] on div "} , 991 : { slidesPerView : 2.5 , } } }) ; } const initMobileMenu = ( ) => { co…" at bounding box center [917, 455] width 1245 height 684
type textarea "if (!isMenuOpen) {"
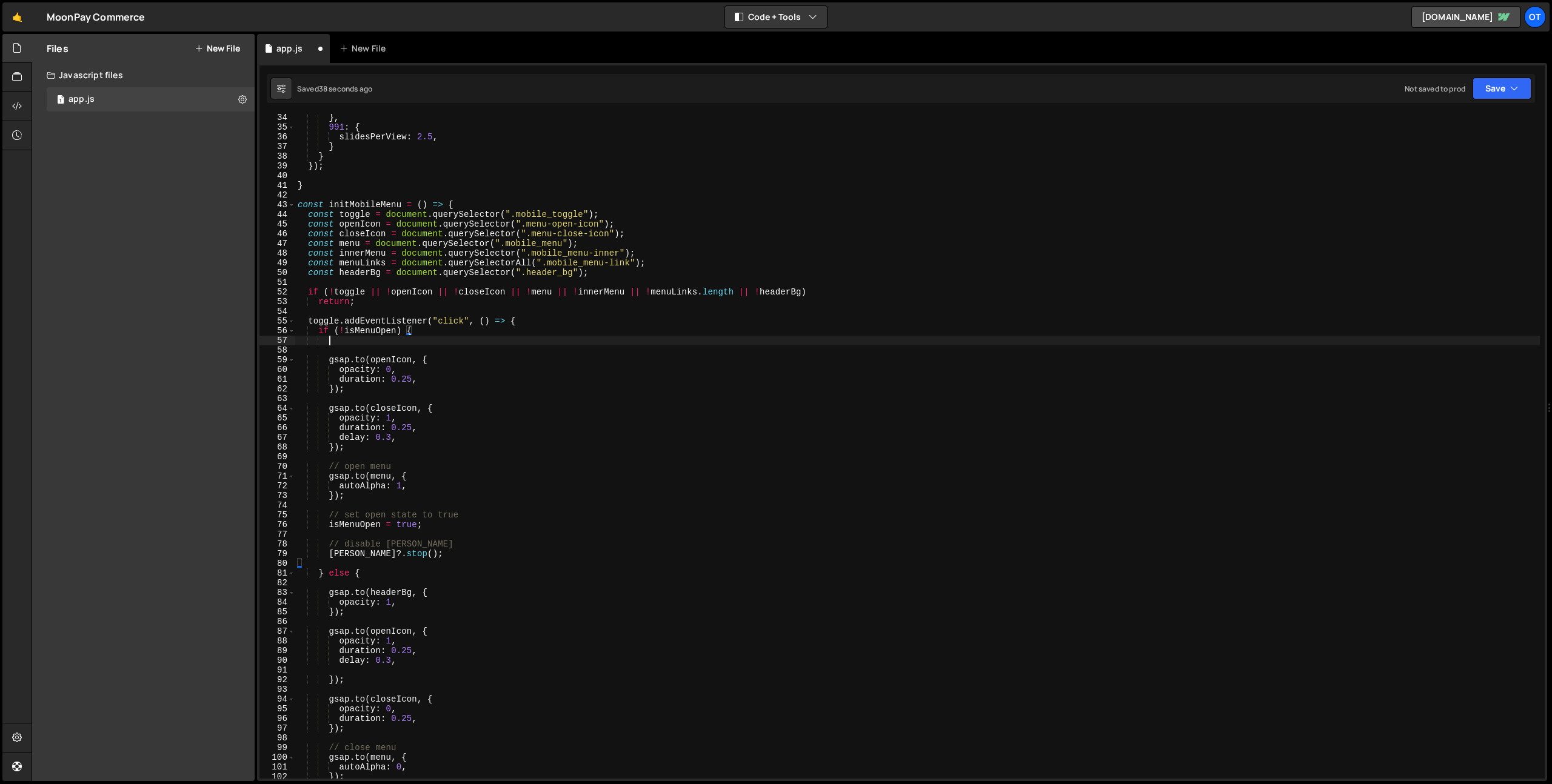
scroll to position [0, 2]
paste textarea "});"
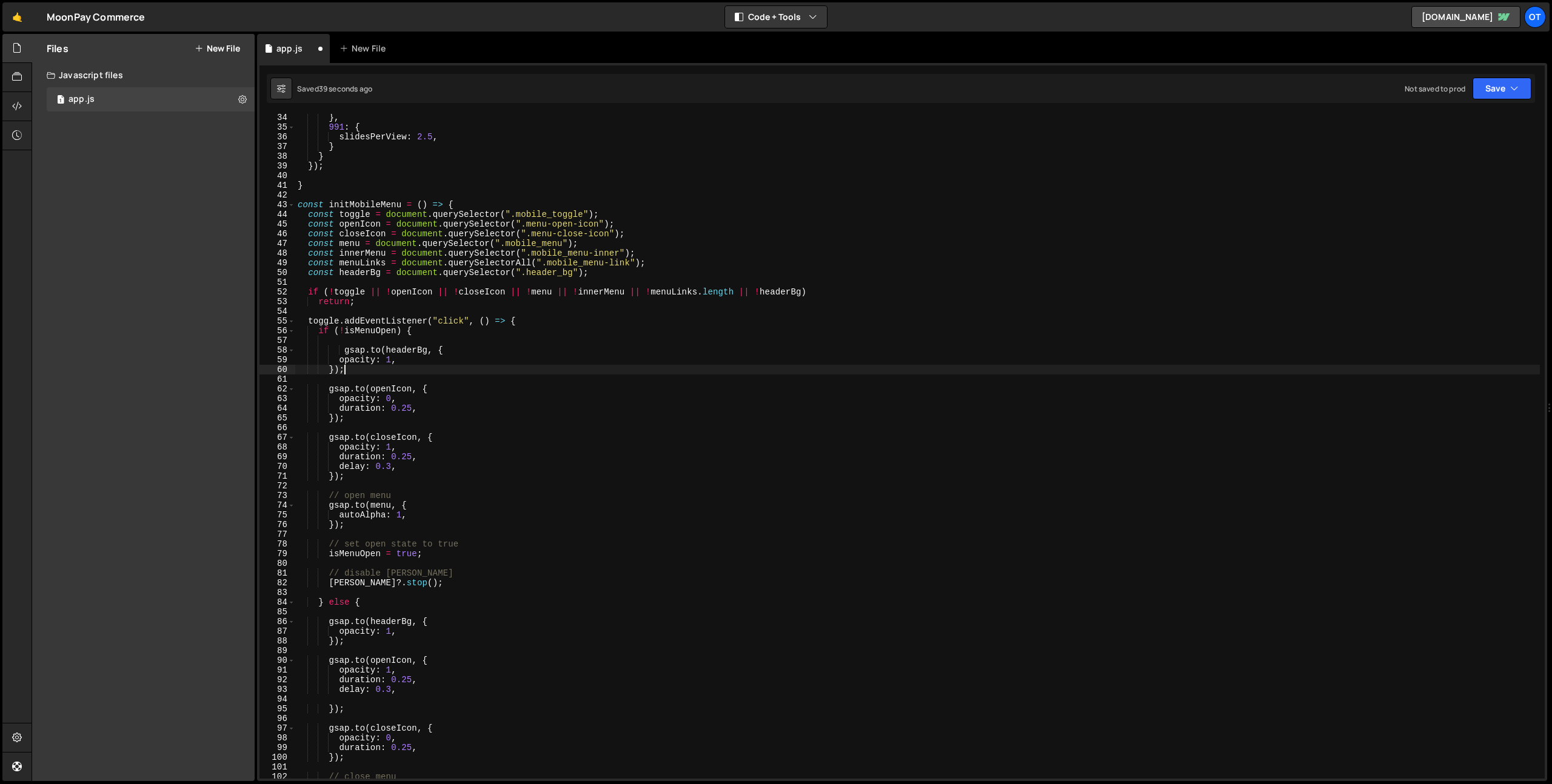
click at [458, 352] on div "} , 991 : { slidesPerView : 2.5 , } } }) ; } const initMobileMenu = ( ) => { co…" at bounding box center [917, 455] width 1245 height 684
type textarea "opacity: 0,"
click at [568, 345] on div "} , 991 : { slidesPerView : 2.5 , } } }) ; } const initMobileMenu = ( ) => { co…" at bounding box center [917, 455] width 1245 height 684
